Goal: Use online tool/utility

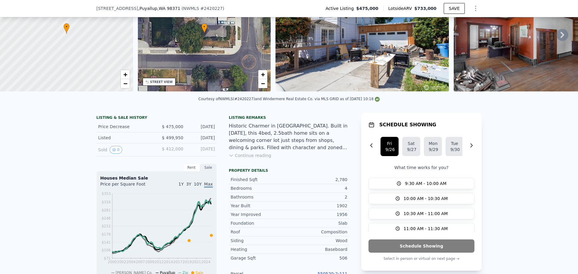
scroll to position [2, 0]
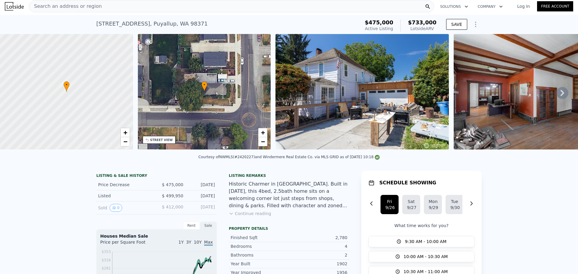
click at [474, 23] on icon "Show Options" at bounding box center [475, 24] width 7 height 7
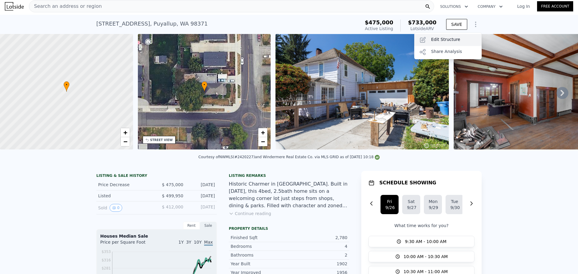
click at [429, 40] on div "Edit Structure" at bounding box center [447, 40] width 67 height 12
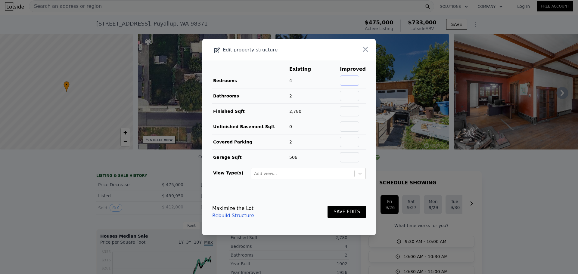
click at [352, 82] on input "text" at bounding box center [349, 81] width 19 height 10
type input "4"
click at [327, 206] on button "SAVE EDITS" at bounding box center [346, 212] width 39 height 12
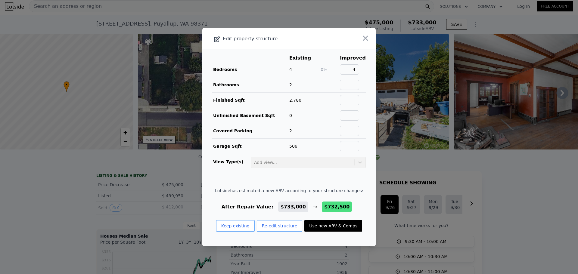
click at [361, 35] on icon "button" at bounding box center [365, 38] width 8 height 8
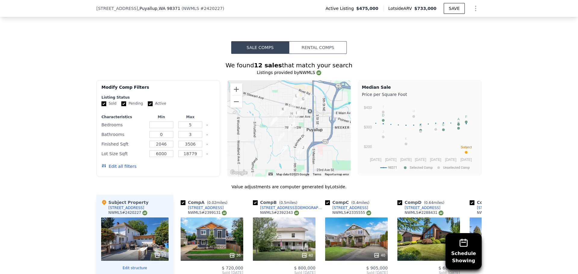
scroll to position [451, 0]
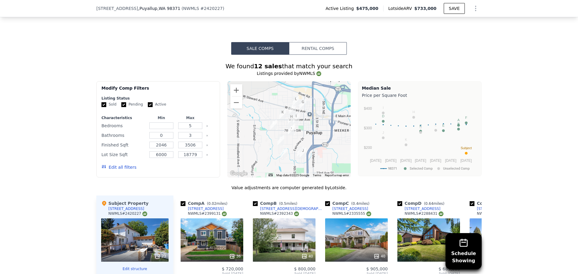
drag, startPoint x: 307, startPoint y: 137, endPoint x: 310, endPoint y: 140, distance: 3.8
click at [310, 140] on div at bounding box center [289, 129] width 124 height 96
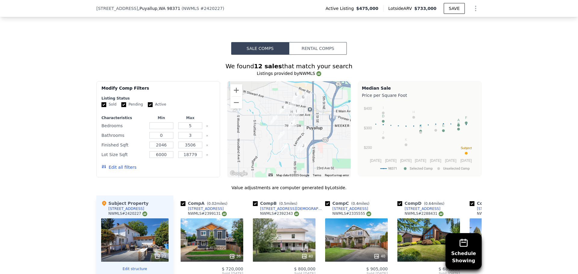
drag, startPoint x: 303, startPoint y: 144, endPoint x: 300, endPoint y: 139, distance: 6.2
click at [300, 139] on div at bounding box center [289, 129] width 124 height 96
click at [222, 238] on div "36" at bounding box center [211, 239] width 63 height 43
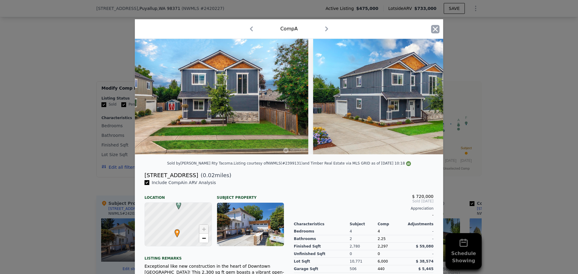
click at [433, 30] on icon "button" at bounding box center [435, 28] width 5 height 5
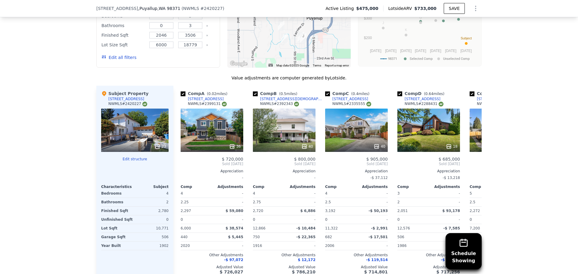
scroll to position [602, 0]
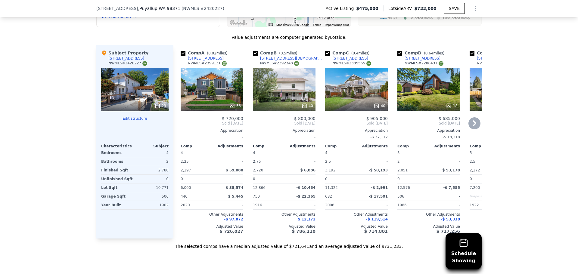
click at [271, 93] on div "40" at bounding box center [284, 89] width 63 height 43
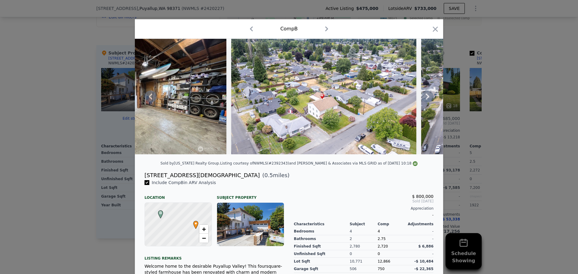
scroll to position [0, 6072]
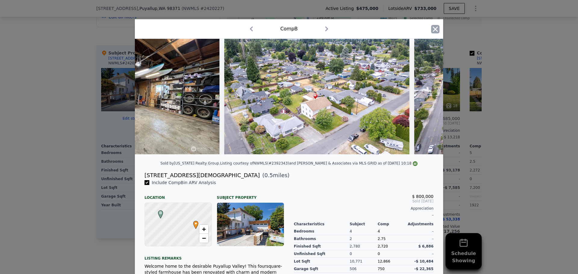
click at [435, 33] on icon "button" at bounding box center [435, 29] width 8 height 8
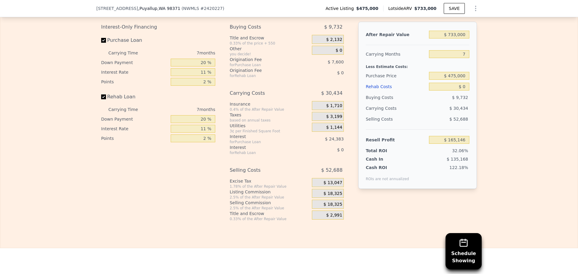
scroll to position [932, 0]
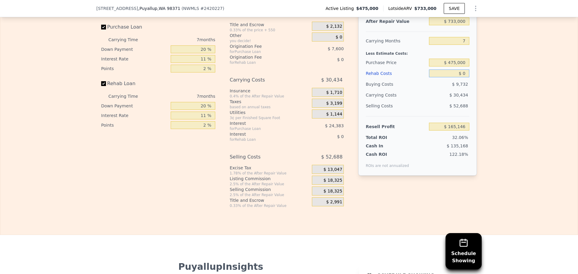
click at [461, 77] on input "$ 0" at bounding box center [449, 73] width 40 height 8
type input "$ 1"
type input "$ 165,145"
type input "$ 10"
type input "$ 165,136"
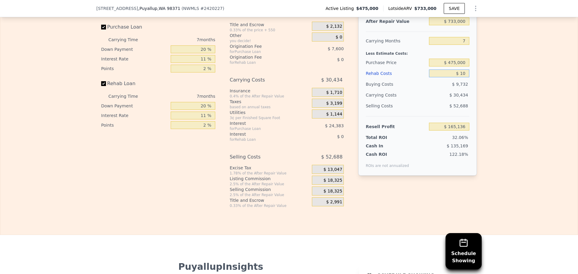
type input "$ 100"
type input "$ 165,037"
type input "$ 1,000"
type input "$ 164,081"
type input "$ 10,000"
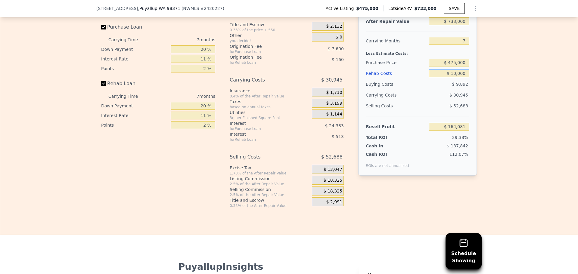
type input "$ 154,475"
type input "$ 100,000"
type input "$ 58,415"
type input "$ 100,000"
click at [526, 160] on div "Edit the assumptions in yellow boxes. Input profit to calculate an offer price.…" at bounding box center [288, 96] width 577 height 224
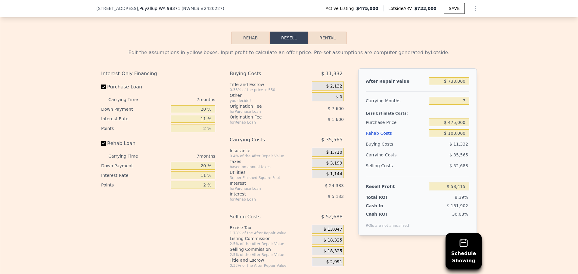
scroll to position [872, 0]
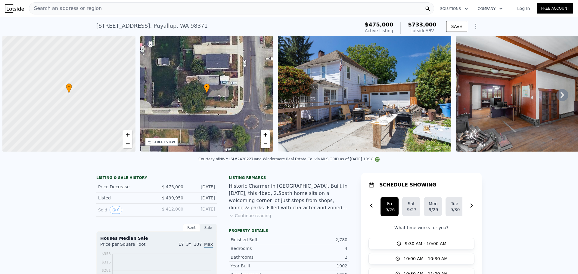
scroll to position [0, 2]
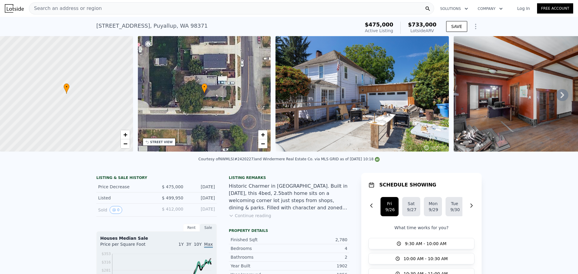
click at [88, 7] on span "Search an address or region" at bounding box center [65, 8] width 72 height 7
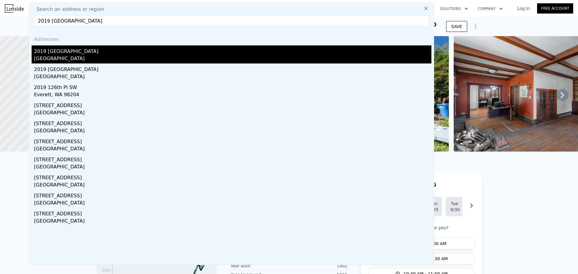
type input "2019 126th ave"
click at [57, 57] on div "Edgewood, WA 98372" at bounding box center [232, 59] width 397 height 8
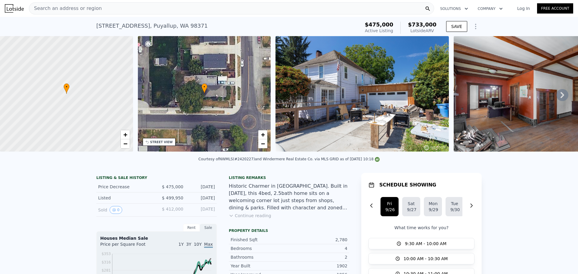
type input "3"
type input "1"
type input "2.75"
type input "1474"
type input "2512"
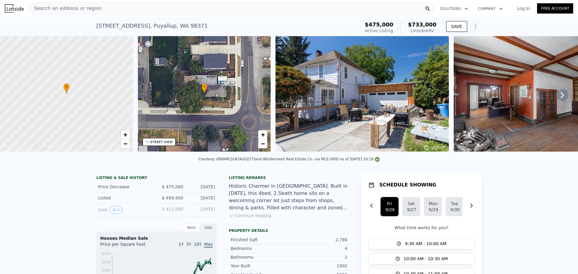
type input "12060"
type input "32173"
type input "$ 686,000"
type input "5"
type input "$ 237,895"
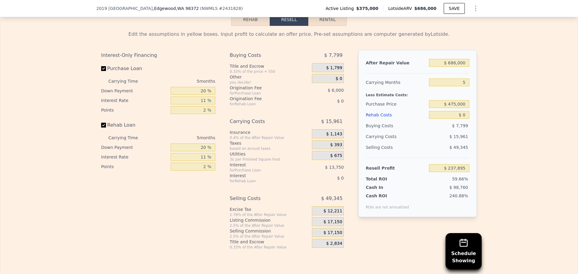
scroll to position [991, 0]
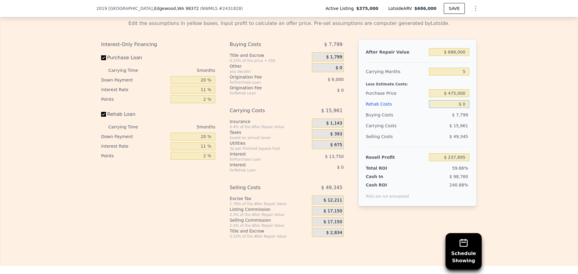
drag, startPoint x: 464, startPoint y: 114, endPoint x: 461, endPoint y: 116, distance: 3.1
click at [461, 108] on input "$ 0" at bounding box center [449, 104] width 40 height 8
type input "$ 2"
type input "$ 237,893"
type input "$ 20"
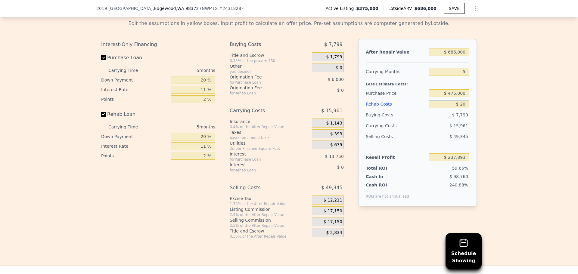
type input "$ 237,875"
type input "$ 200"
type input "$ 237,687"
type input "$ 2,000"
type input "$ 235,788"
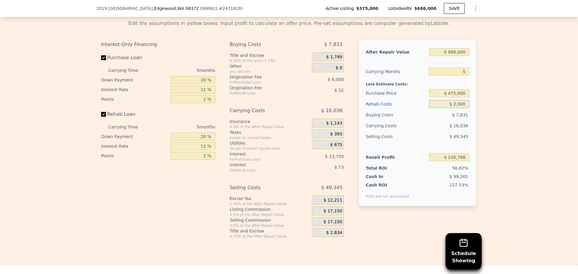
type input "$ 20,000"
type input "$ 216,840"
type input "$ 200,000"
type input "$ 27,360"
type input "$ 200,000"
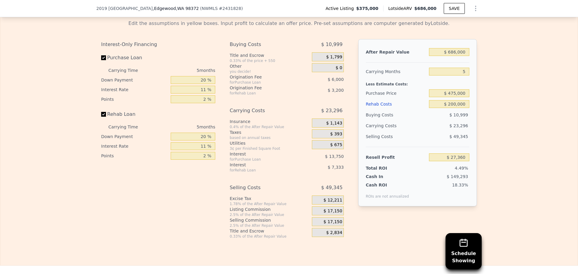
drag, startPoint x: 485, startPoint y: 108, endPoint x: 482, endPoint y: 108, distance: 3.3
click at [485, 108] on div "Edit the assumptions in yellow boxes. Input profit to calculate an offer price.…" at bounding box center [288, 127] width 577 height 224
drag, startPoint x: 465, startPoint y: 61, endPoint x: 449, endPoint y: 63, distance: 16.4
click at [449, 56] on input "$ 686,000" at bounding box center [449, 52] width 40 height 8
type input "$ 8"
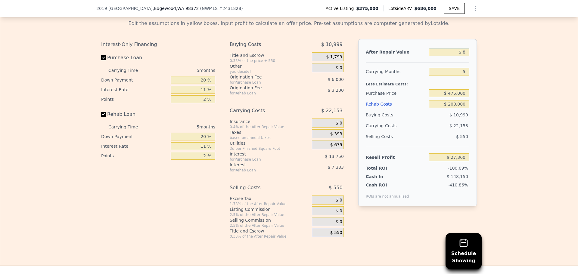
type input "-$ 608,694"
type input "$ 80"
type input "-$ 608,627"
type input "$ 800"
type input "-$ 607,960"
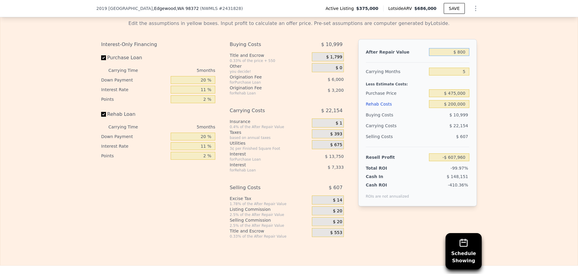
type input "$ 8,000"
type input "-$ 601,284"
type input "$ 80,000"
type input "-$ 534,525"
type input "$ 800,000"
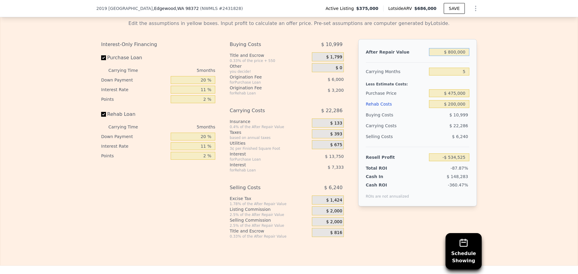
type input "$ 133,061"
type input "$ 800,000"
click at [492, 84] on div "Edit the assumptions in yellow boxes. Input profit to calculate an offer price.…" at bounding box center [288, 127] width 577 height 224
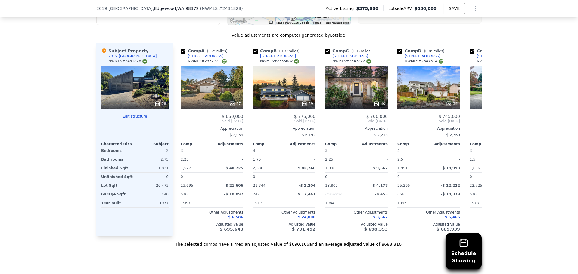
scroll to position [690, 0]
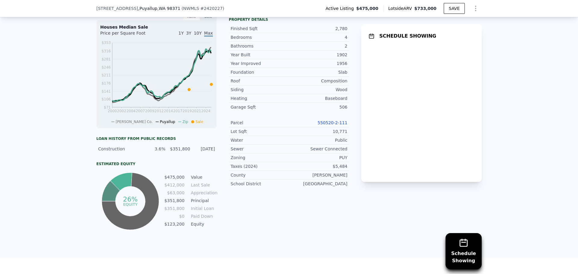
scroll to position [299, 0]
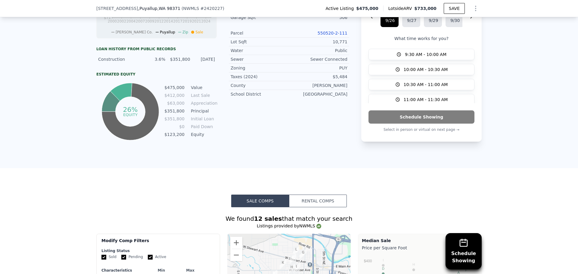
click at [327, 35] on link "550520-2-111" at bounding box center [332, 33] width 30 height 5
drag, startPoint x: 317, startPoint y: 37, endPoint x: 345, endPoint y: 40, distance: 28.1
click at [345, 38] on div "Parcel 550520-2-111" at bounding box center [289, 33] width 120 height 9
copy link "550520-2-111"
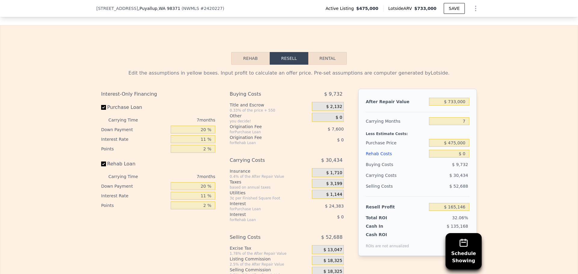
scroll to position [840, 0]
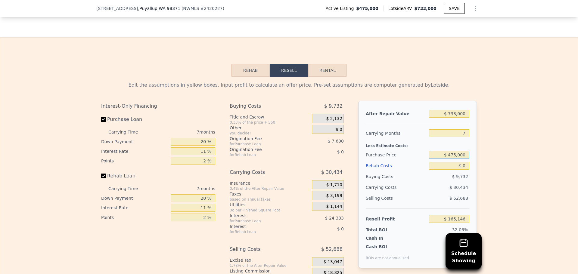
click at [462, 159] on input "$ 475,000" at bounding box center [449, 155] width 40 height 8
click at [453, 159] on input "$ 475,000" at bounding box center [449, 155] width 40 height 8
type input "$ 425,000"
type input "$ 218,675"
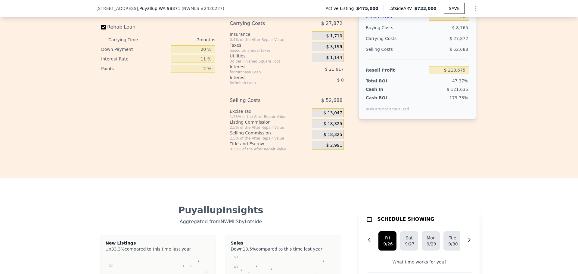
scroll to position [930, 0]
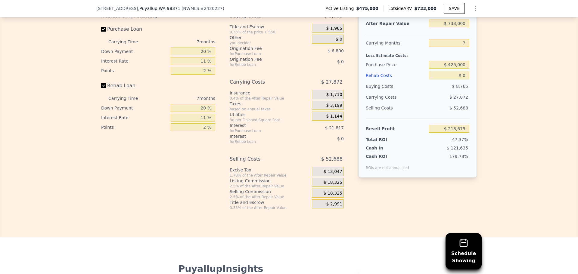
click at [500, 162] on div "Edit the assumptions in yellow boxes. Input profit to calculate an offer price.…" at bounding box center [288, 98] width 577 height 224
drag, startPoint x: 465, startPoint y: 86, endPoint x: 461, endPoint y: 86, distance: 3.9
click at [461, 79] on input "$ 0" at bounding box center [449, 76] width 40 height 8
type input "$ 1"
type input "$ 218,674"
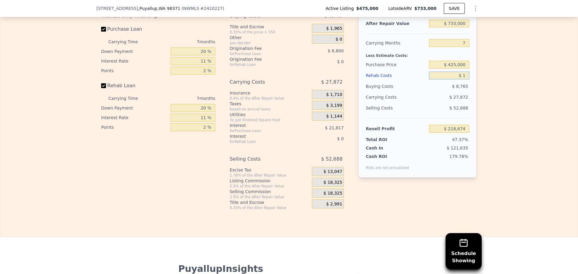
type input "$ 10"
type input "$ 218,665"
type input "$ 100"
type input "$ 218,566"
type input "$ 1,000"
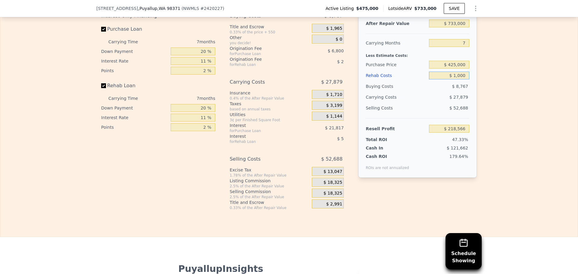
type input "$ 217,610"
type input "$ 10,000"
type input "$ 208,004"
type input "$ 100,000"
type input "$ 111,944"
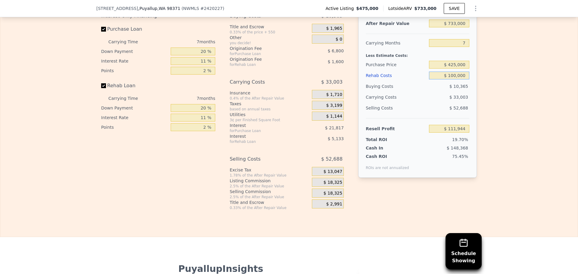
type input "$ 100,000"
click at [528, 111] on div "Edit the assumptions in yellow boxes. Input profit to calculate an offer price.…" at bounding box center [288, 98] width 577 height 224
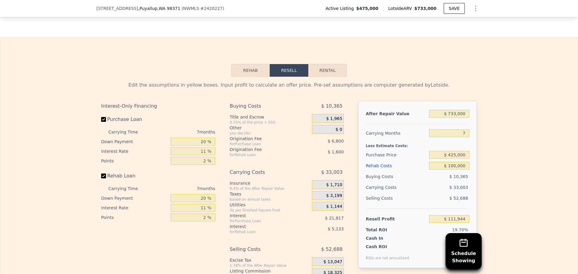
scroll to position [810, 0]
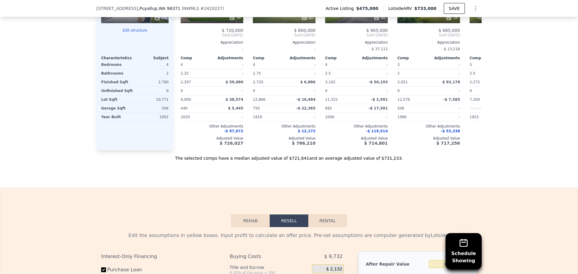
scroll to position [780, 0]
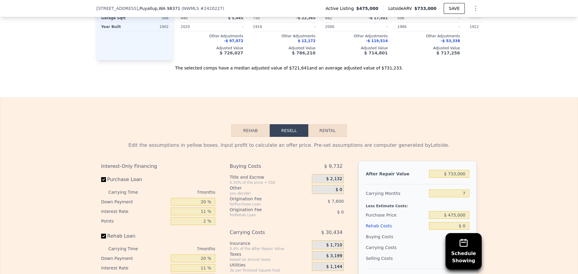
click at [318, 136] on button "Rental" at bounding box center [327, 130] width 39 height 13
select select "30"
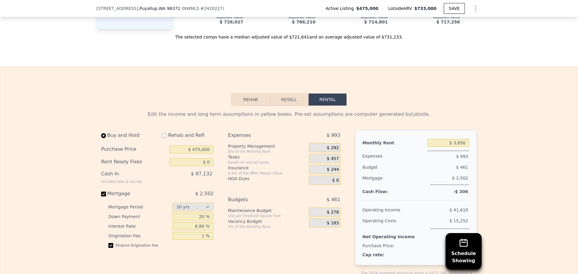
scroll to position [870, 0]
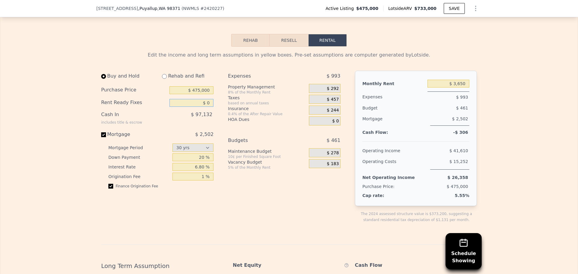
click at [208, 107] on input "$ 0" at bounding box center [191, 103] width 44 height 8
type input "$ 100,000"
click at [15, 133] on div "Edit the income and long term assumptions in yellow boxes. Pre-set assumptions …" at bounding box center [288, 251] width 577 height 409
click at [504, 114] on div "Edit the income and long term assumptions in yellow boxes. Pre-set assumptions …" at bounding box center [288, 251] width 577 height 409
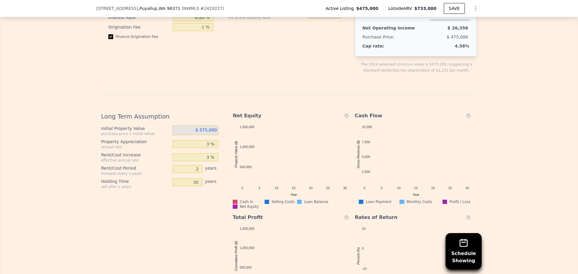
scroll to position [1021, 0]
drag, startPoint x: 196, startPoint y: 191, endPoint x: 190, endPoint y: 193, distance: 6.1
click at [190, 185] on input "30" at bounding box center [187, 181] width 30 height 8
type input "2"
click at [214, 134] on div "$ 575,000" at bounding box center [195, 130] width 46 height 10
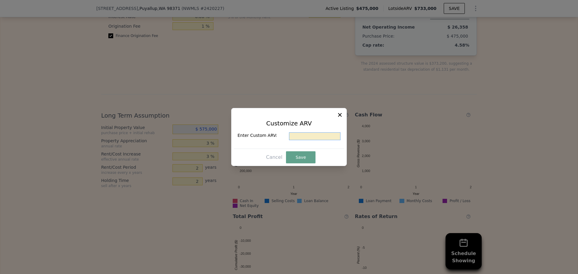
click at [294, 134] on input "text" at bounding box center [314, 136] width 51 height 8
type input "$ 725,000"
click at [300, 161] on button "Save" at bounding box center [300, 157] width 29 height 12
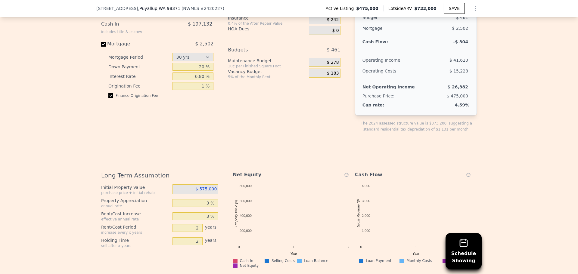
scroll to position [991, 0]
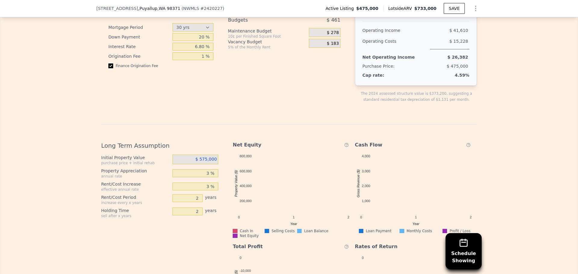
click at [203, 162] on span "$ 575,000" at bounding box center [205, 159] width 21 height 5
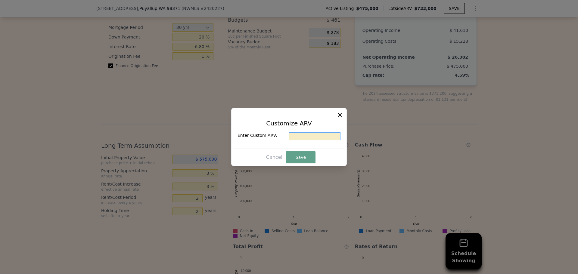
click at [300, 138] on input "text" at bounding box center [314, 136] width 51 height 8
type input "$ 725,000"
click at [306, 156] on button "Save" at bounding box center [300, 157] width 29 height 12
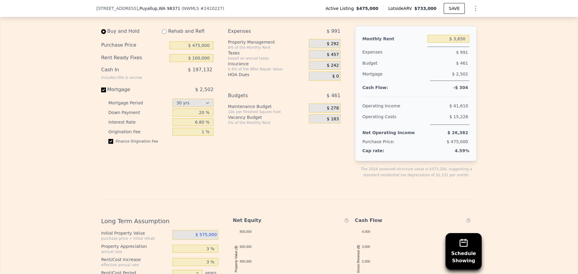
scroll to position [900, 0]
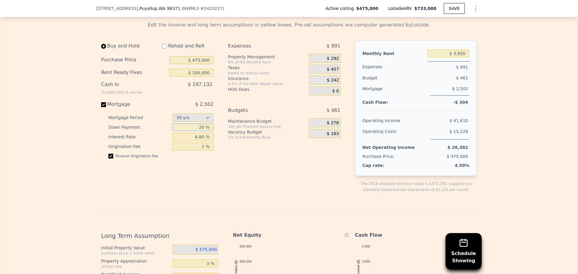
drag, startPoint x: 203, startPoint y: 136, endPoint x: 199, endPoint y: 137, distance: 4.2
click at [199, 131] on input "20 %" at bounding box center [192, 127] width 41 height 8
type input "10 %"
drag, startPoint x: 208, startPoint y: 82, endPoint x: 166, endPoint y: 85, distance: 42.8
click at [169, 77] on input "$ 100,000" at bounding box center [191, 73] width 44 height 8
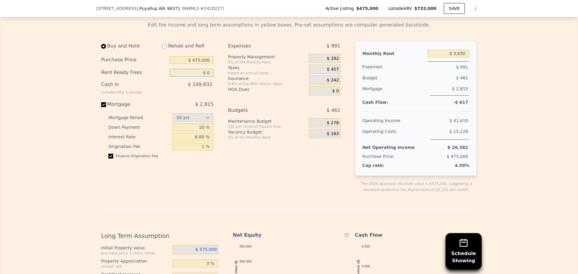
type input "$ 0"
click at [43, 182] on div "Edit the income and long term assumptions in yellow boxes. Pre-set assumptions …" at bounding box center [288, 221] width 577 height 409
click at [185, 176] on div "Buy and Hold Rehab and Refi Purchase Price $ 475,000 Rent Ready Fixes $ 0 Cash …" at bounding box center [159, 122] width 117 height 162
click at [202, 131] on input "10 %" at bounding box center [192, 127] width 41 height 8
type input "1 %"
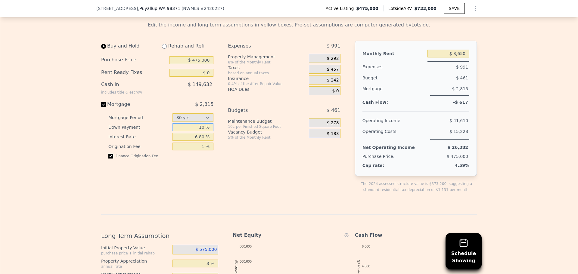
type input "$ 100,000"
type input "7 %"
type input "15 %"
drag, startPoint x: 202, startPoint y: 147, endPoint x: 198, endPoint y: 146, distance: 4.5
click at [198, 141] on input "6.80 %" at bounding box center [192, 137] width 41 height 8
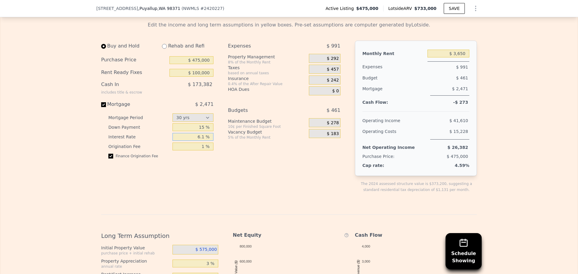
type input "6.1 %"
click at [209, 181] on div "Buy and Hold Rehab and Refi Purchase Price $ 475,000 Rent Ready Fixes $ 100,000…" at bounding box center [159, 122] width 117 height 162
click at [199, 64] on input "$ 475,000" at bounding box center [191, 60] width 44 height 8
type input "$ 450,000"
click at [71, 132] on div "Edit the income and long term assumptions in yellow boxes. Pre-set assumptions …" at bounding box center [288, 221] width 577 height 409
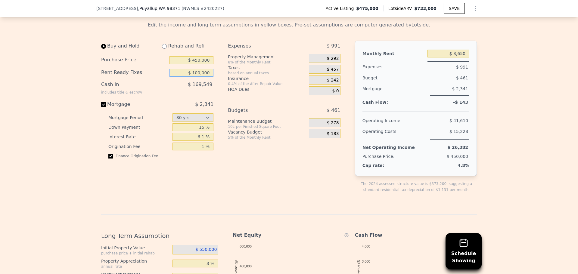
drag, startPoint x: 199, startPoint y: 82, endPoint x: 193, endPoint y: 84, distance: 5.7
click at [193, 77] on input "$ 100,000" at bounding box center [191, 73] width 44 height 8
type input "$ 50,000"
drag, startPoint x: 0, startPoint y: 177, endPoint x: 8, endPoint y: 177, distance: 8.4
click at [3, 177] on div "Rehab Resell Rental Edit the income and long term assumptions in yellow boxes. …" at bounding box center [289, 214] width 578 height 475
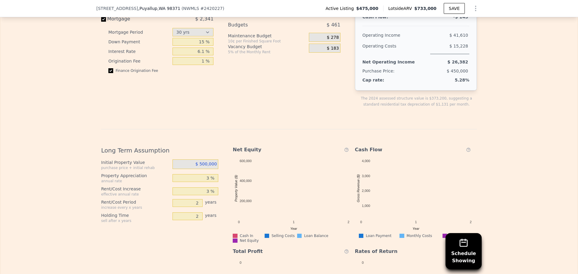
scroll to position [991, 0]
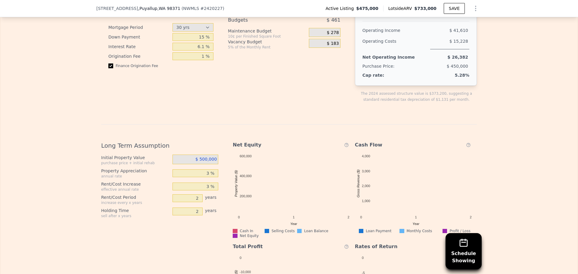
click at [214, 162] on span "$ 500,000" at bounding box center [205, 159] width 21 height 5
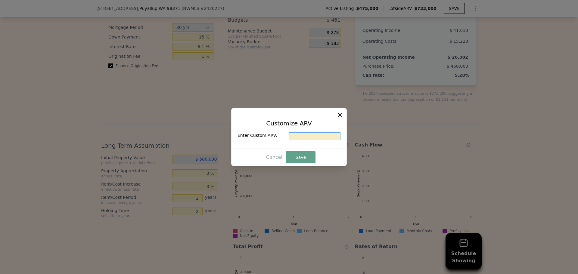
click at [306, 138] on input "text" at bounding box center [314, 136] width 51 height 8
type input "$ 750,000"
click at [297, 157] on button "Save" at bounding box center [300, 157] width 29 height 12
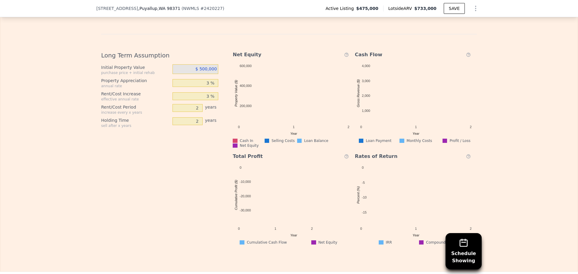
click at [69, 179] on div "Edit the income and long term assumptions in yellow boxes. Pre-set assumptions …" at bounding box center [288, 40] width 577 height 409
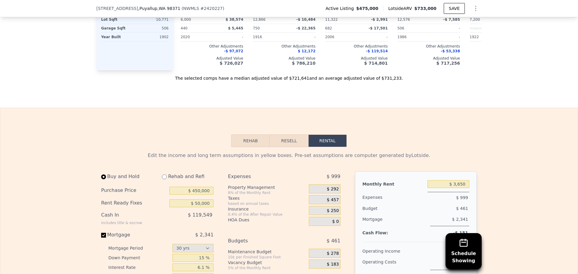
scroll to position [780, 0]
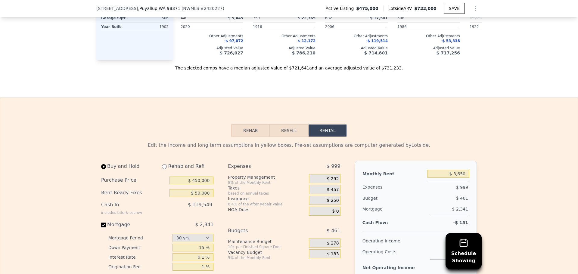
click at [292, 137] on button "Resell" at bounding box center [289, 130] width 38 height 13
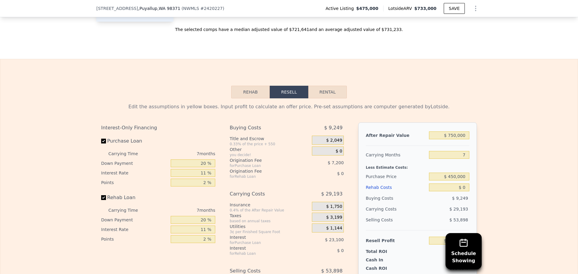
scroll to position [930, 0]
